Goal: Task Accomplishment & Management: Manage account settings

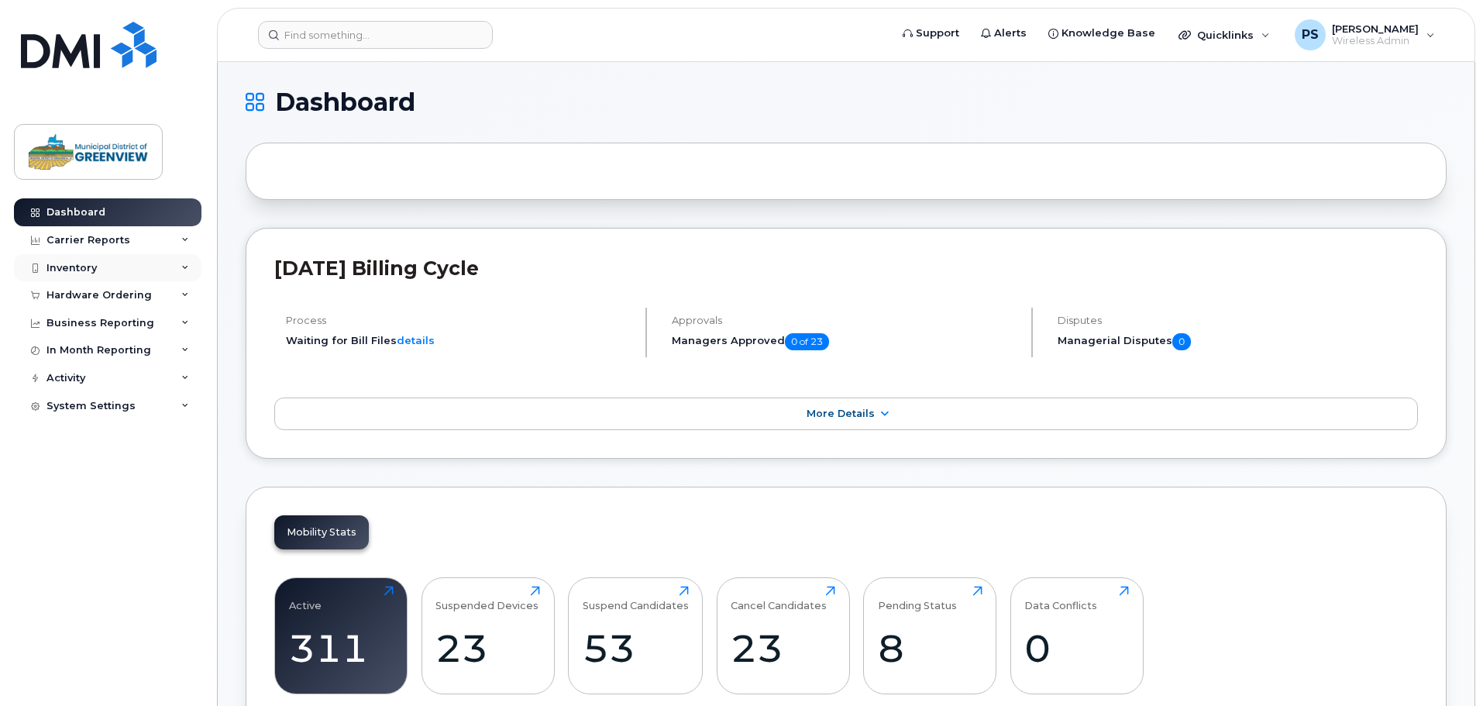
click at [97, 260] on div "Inventory" at bounding box center [108, 268] width 188 height 28
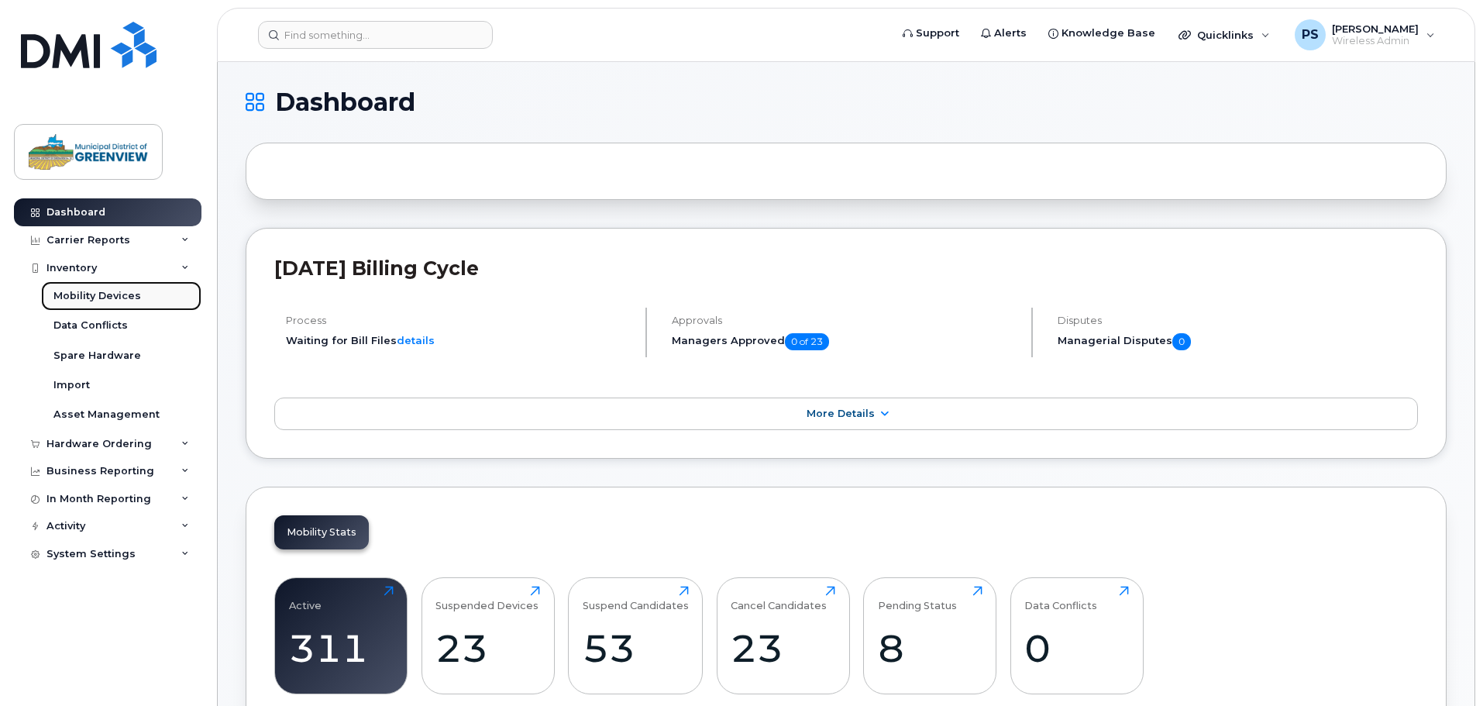
click at [95, 294] on div "Mobility Devices" at bounding box center [97, 296] width 88 height 14
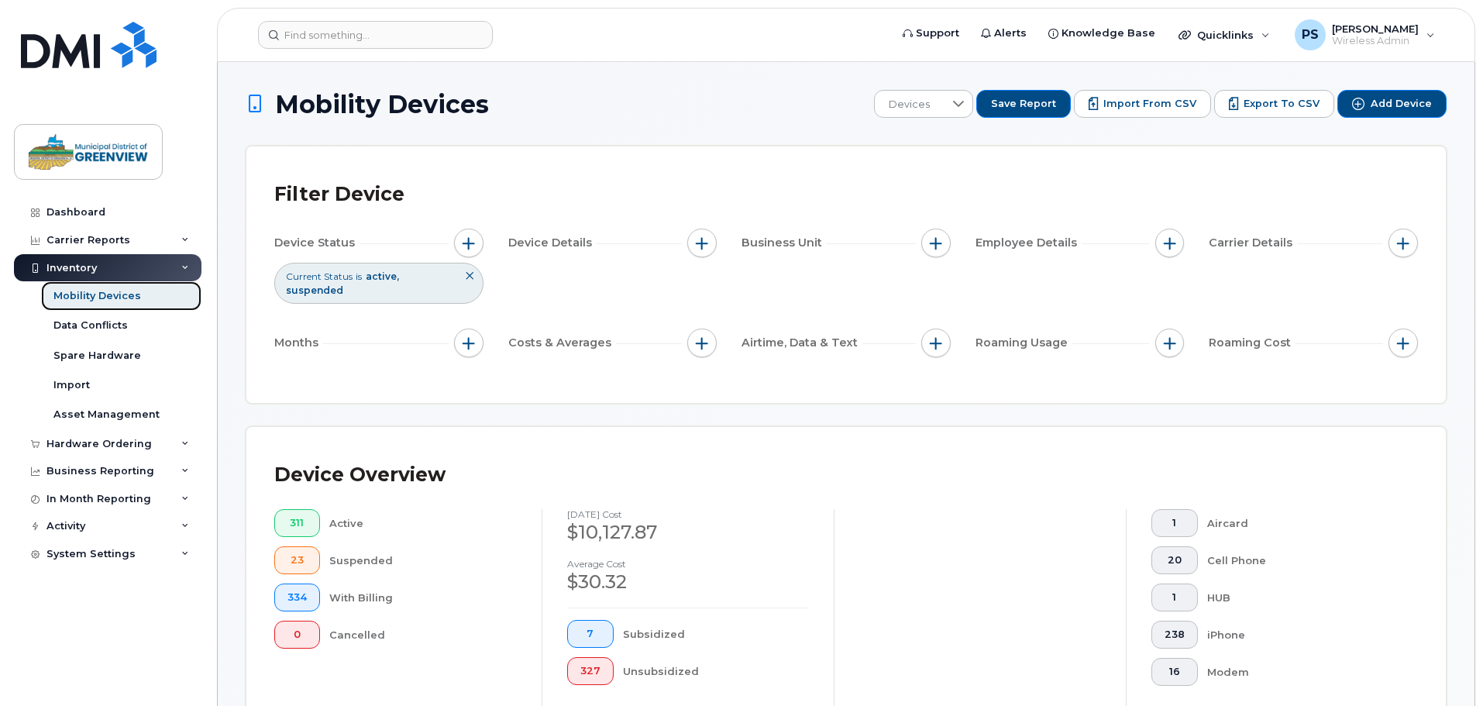
click at [122, 297] on div "Mobility Devices" at bounding box center [97, 296] width 88 height 14
click at [78, 297] on div "Mobility Devices" at bounding box center [97, 296] width 88 height 14
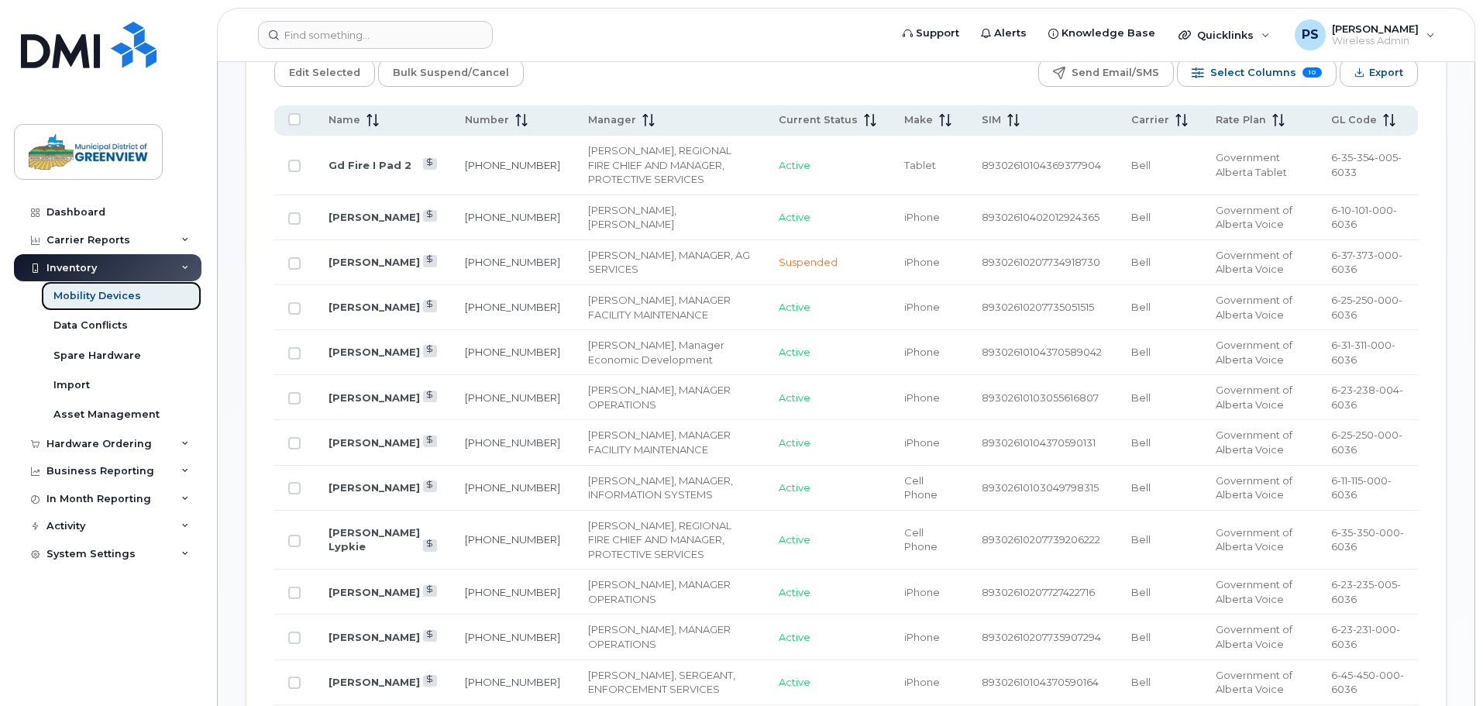
scroll to position [698, 0]
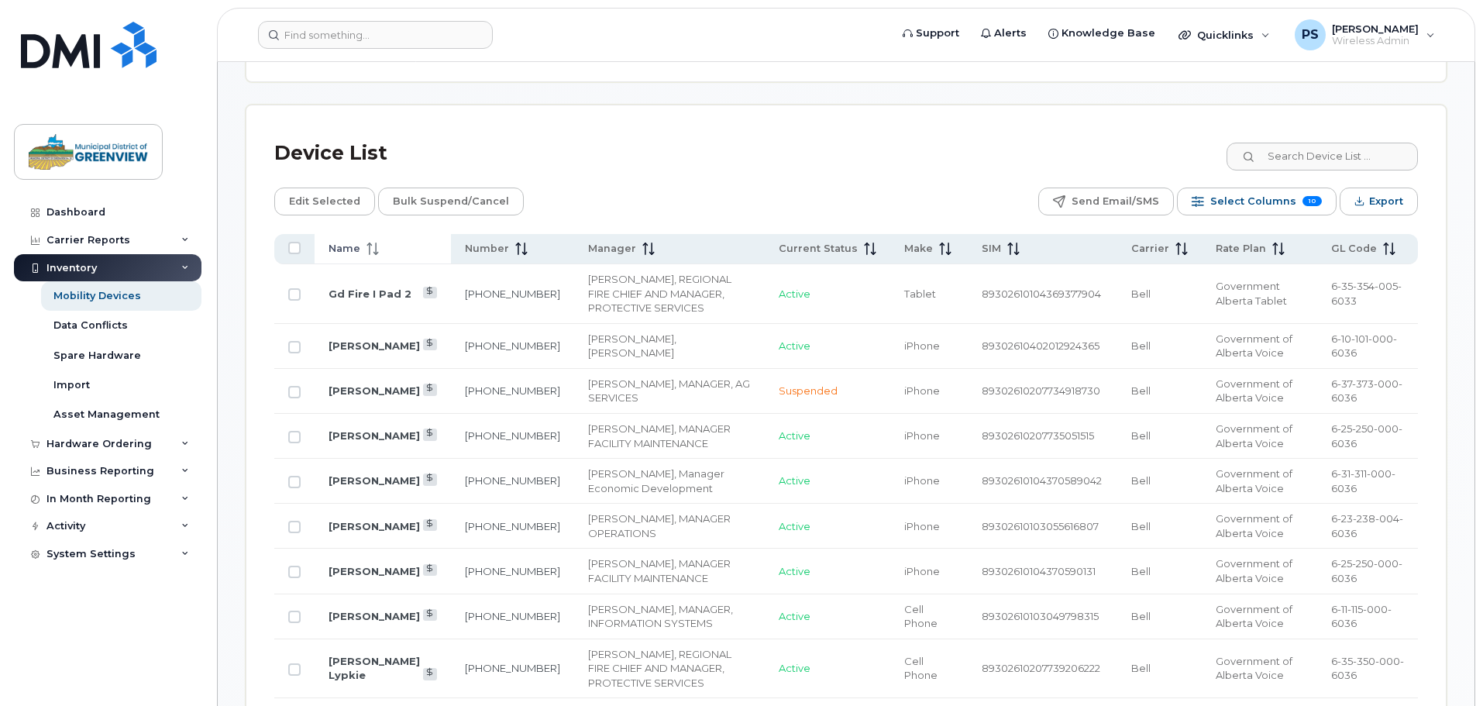
click at [356, 242] on span "Name" at bounding box center [345, 249] width 32 height 14
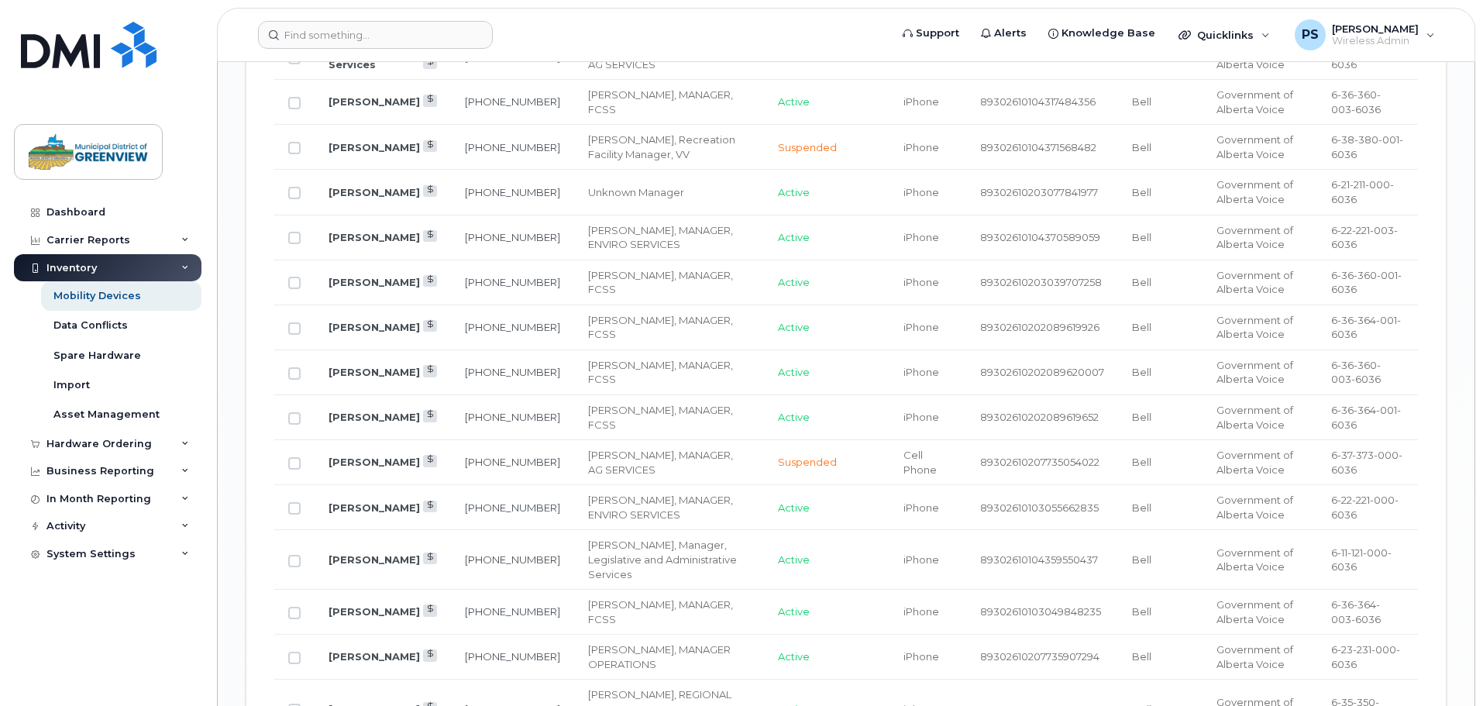
scroll to position [2015, 0]
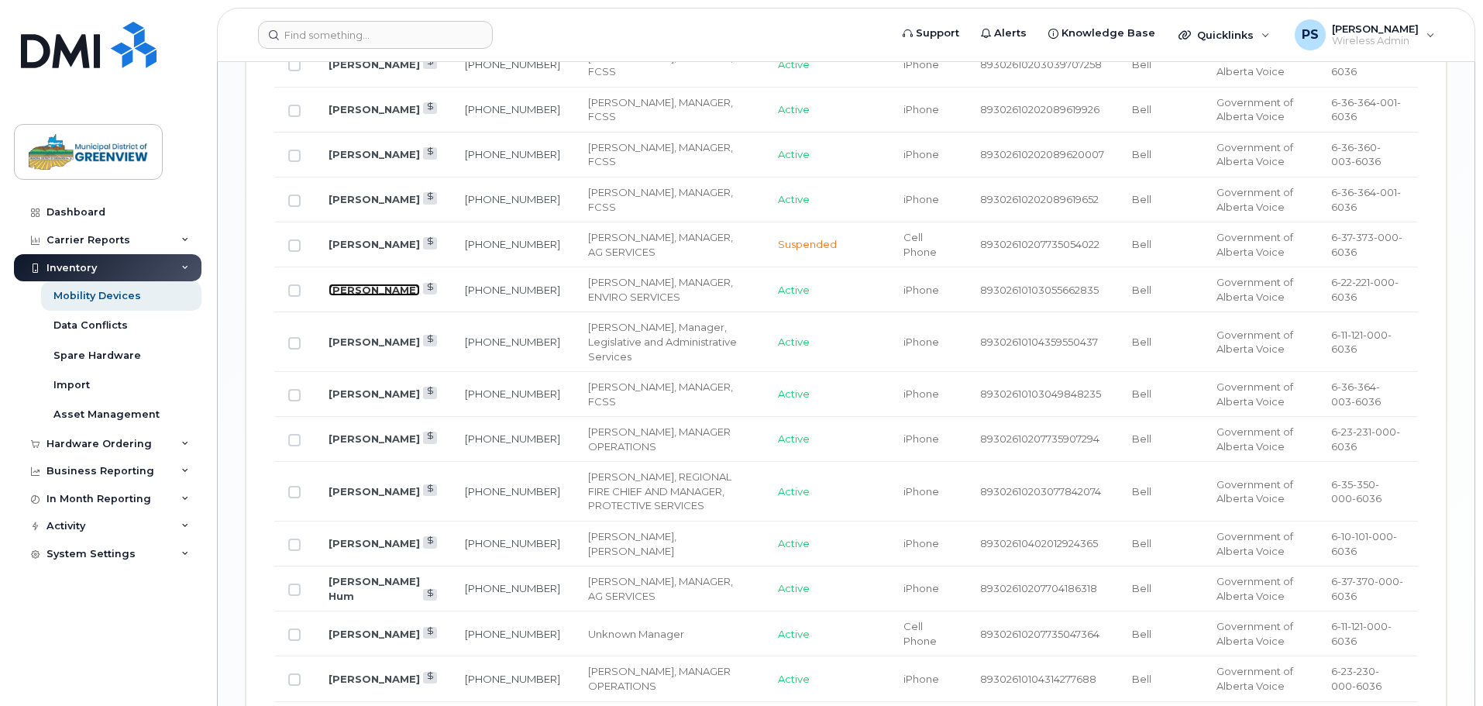
click at [341, 284] on link "[PERSON_NAME]" at bounding box center [374, 290] width 91 height 12
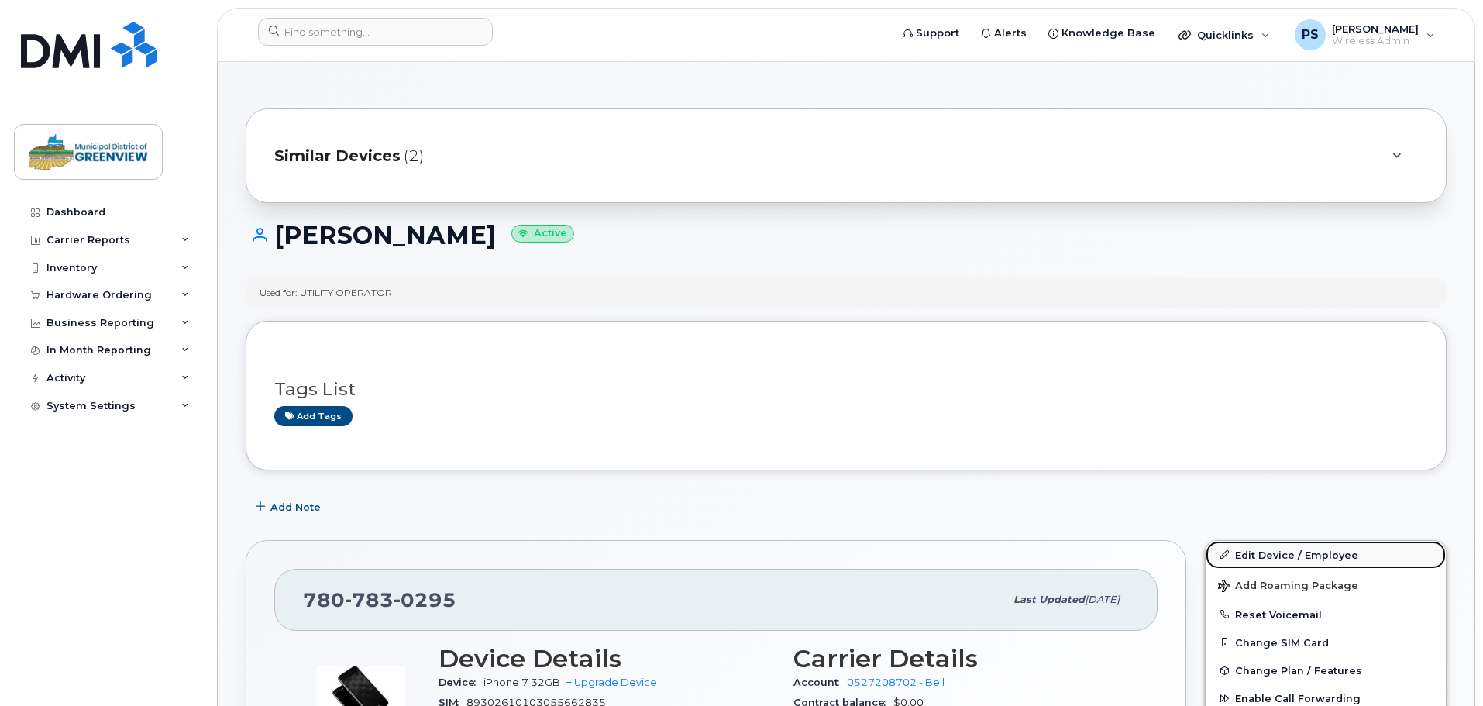
click at [1266, 549] on link "Edit Device / Employee" at bounding box center [1326, 555] width 240 height 28
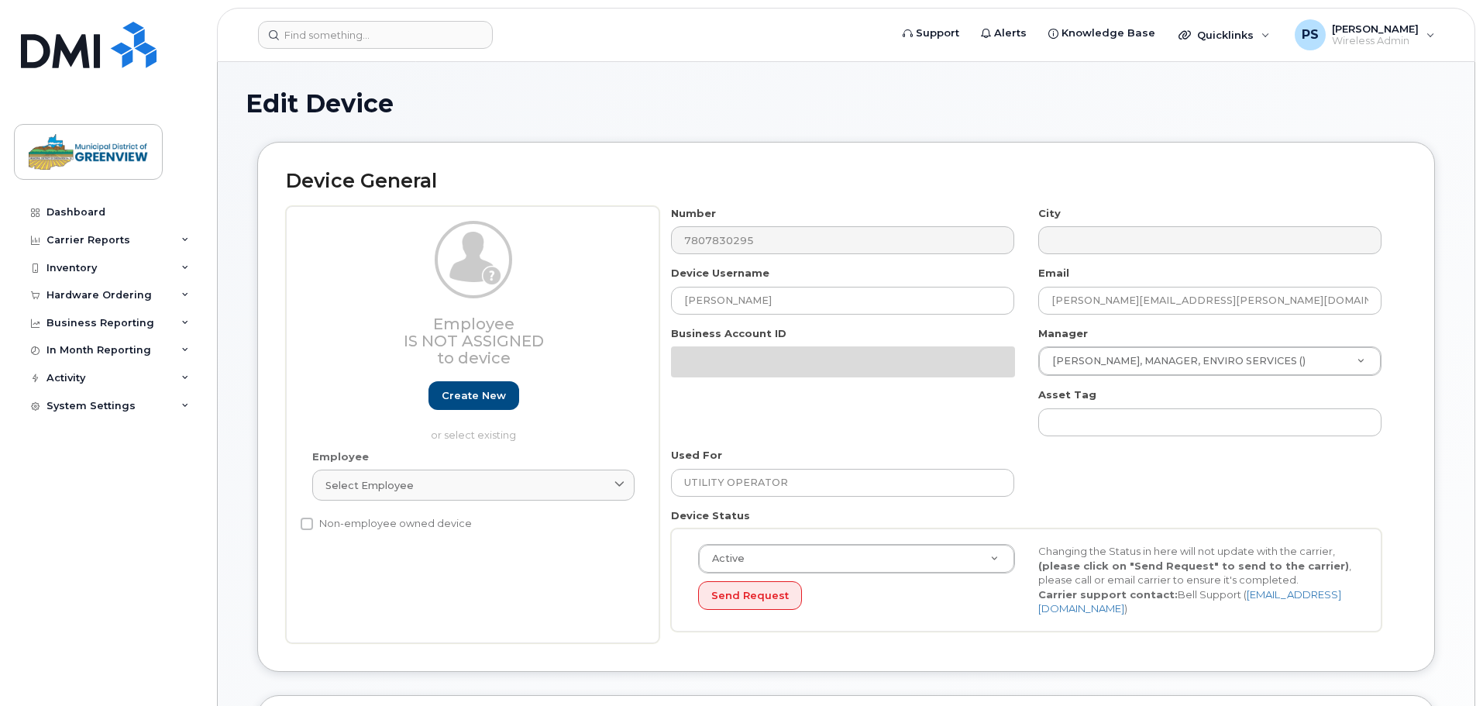
select select "3666144"
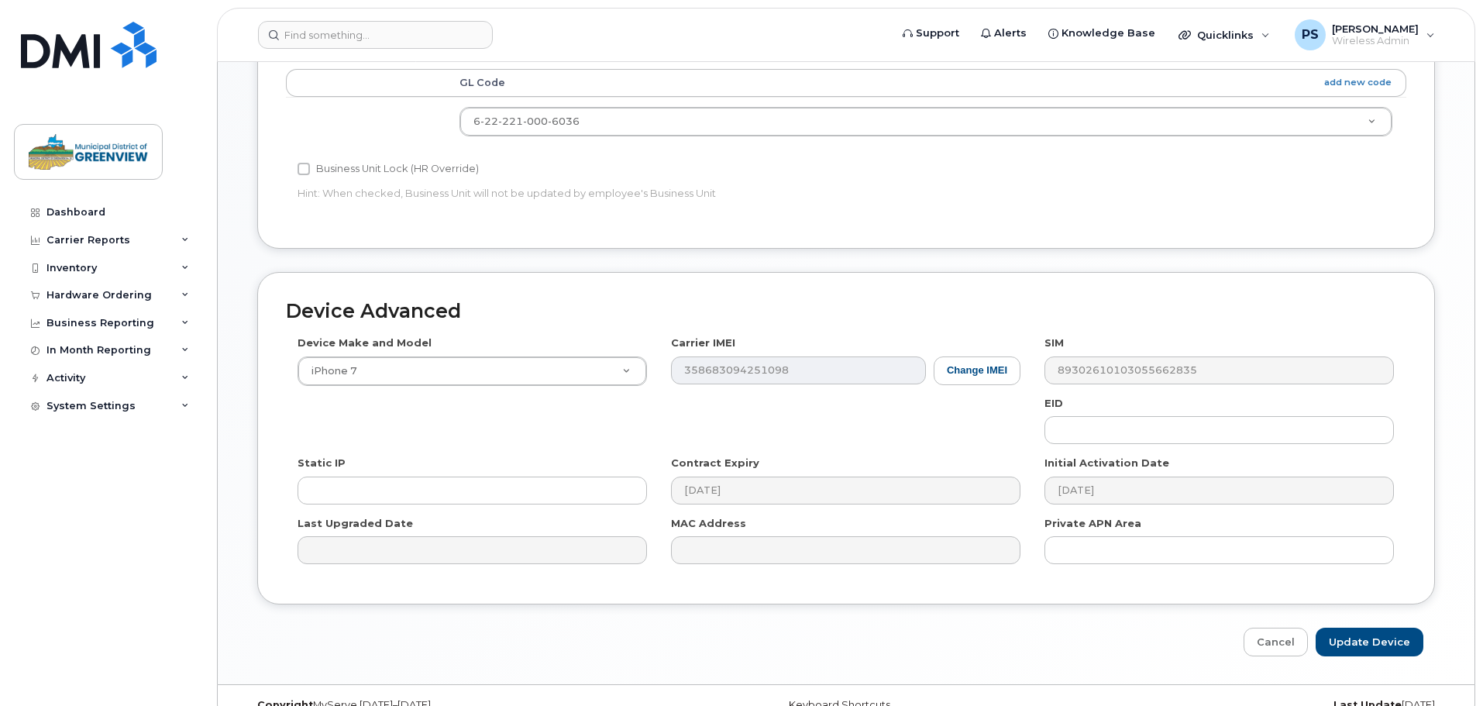
scroll to position [652, 0]
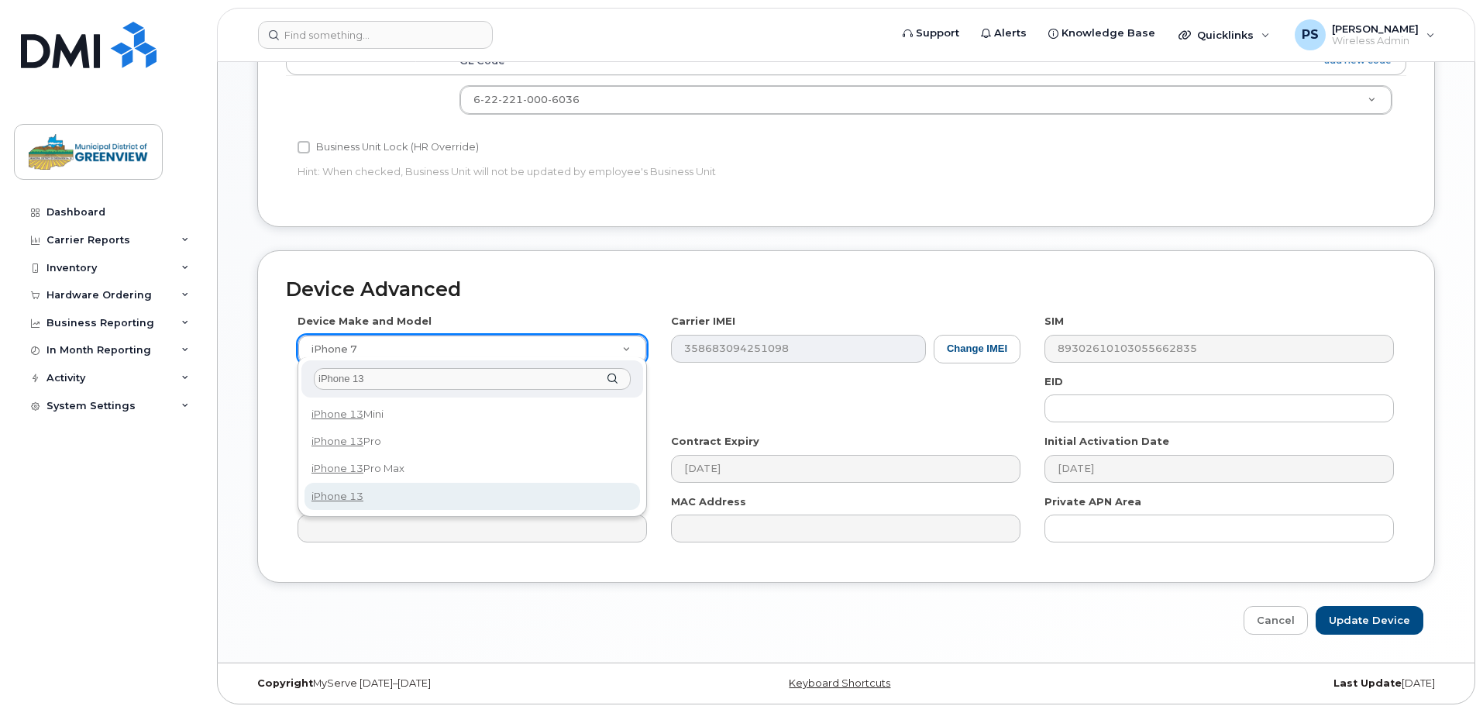
type input "iPhone 13"
select select "2612"
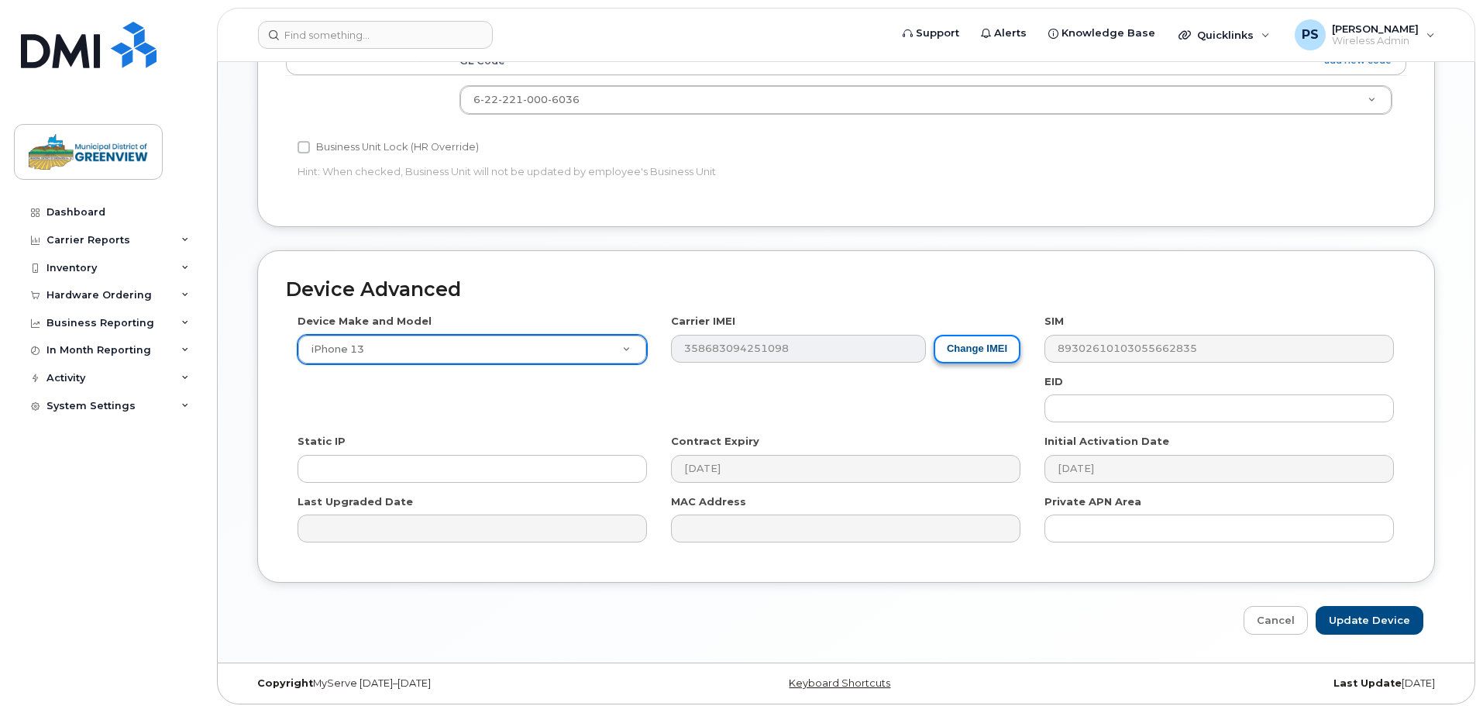
click at [1007, 343] on button "Change IMEI" at bounding box center [977, 349] width 87 height 29
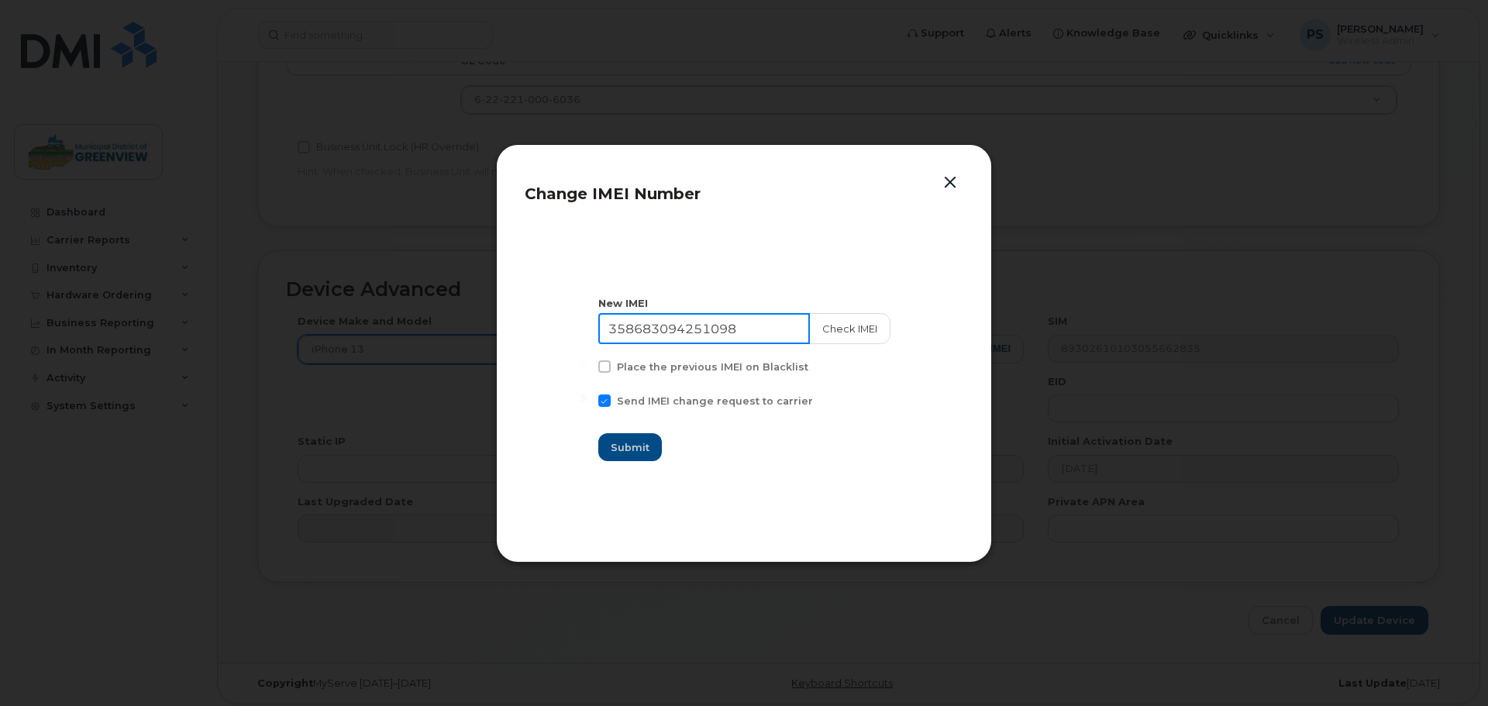
drag, startPoint x: 748, startPoint y: 322, endPoint x: 432, endPoint y: 319, distance: 316.2
click at [433, 319] on div "Change IMEI Number New IMEI [TECHNICAL_ID] Check IMEI Place the previous IMEI o…" at bounding box center [744, 353] width 1488 height 706
type input "354833961085871"
click at [825, 330] on button "Check IMEI" at bounding box center [848, 328] width 81 height 31
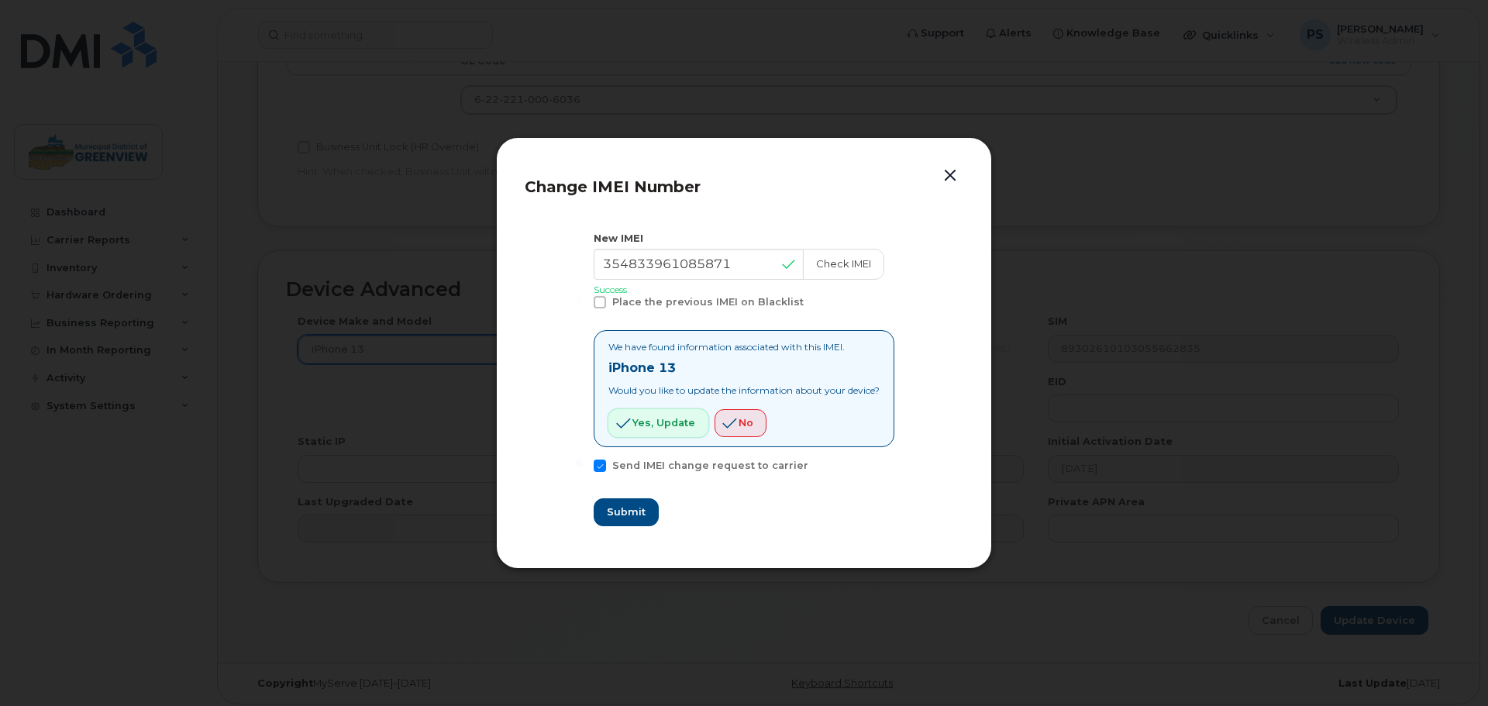
click at [673, 422] on span "Yes, update" at bounding box center [663, 422] width 63 height 15
click at [621, 515] on span "Submit" at bounding box center [625, 512] width 39 height 15
type input "354833961085871"
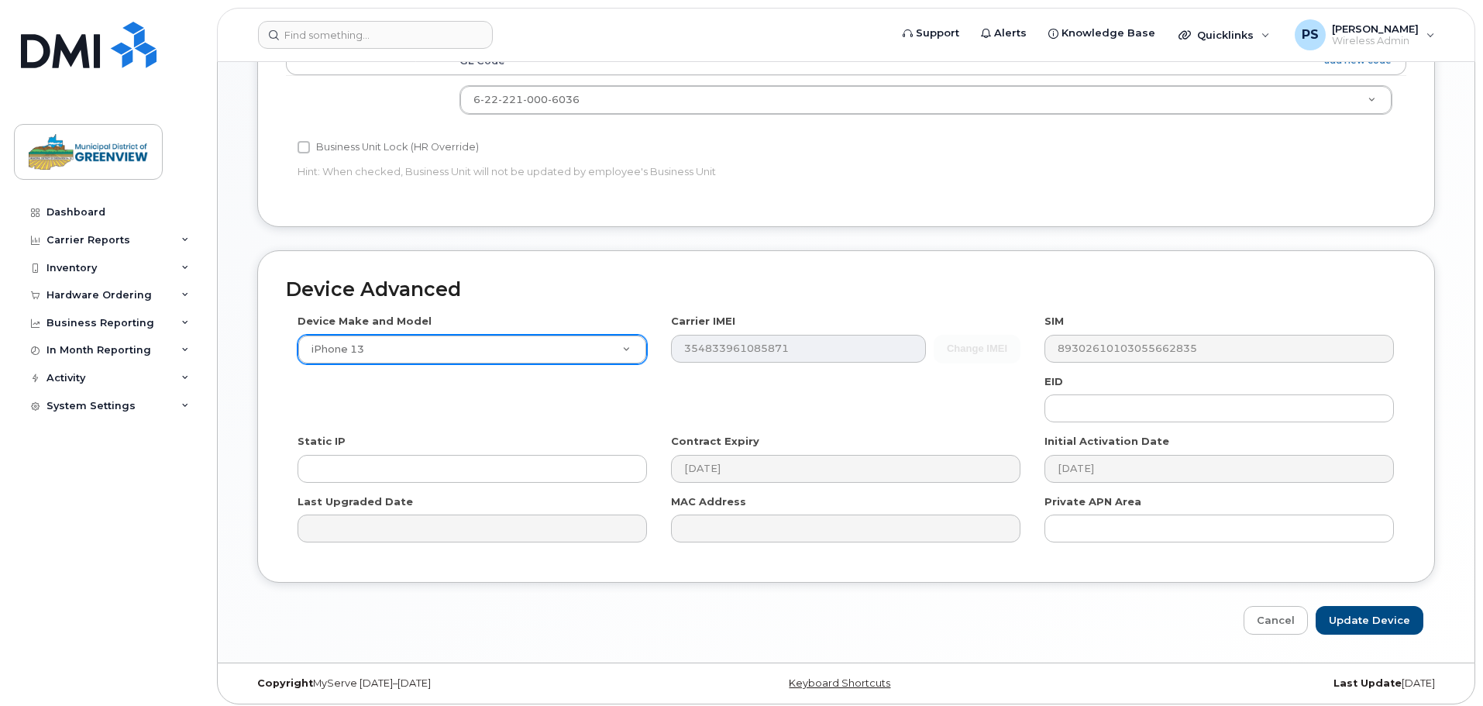
click at [530, 418] on div "Device Make and Model iPhone 13 Android TCL 502 Watch Apple Watch S9 41mm Andro…" at bounding box center [846, 434] width 1121 height 240
click at [1397, 620] on input "Update Device" at bounding box center [1370, 620] width 108 height 29
type input "Saving..."
